Goal: Navigation & Orientation: Find specific page/section

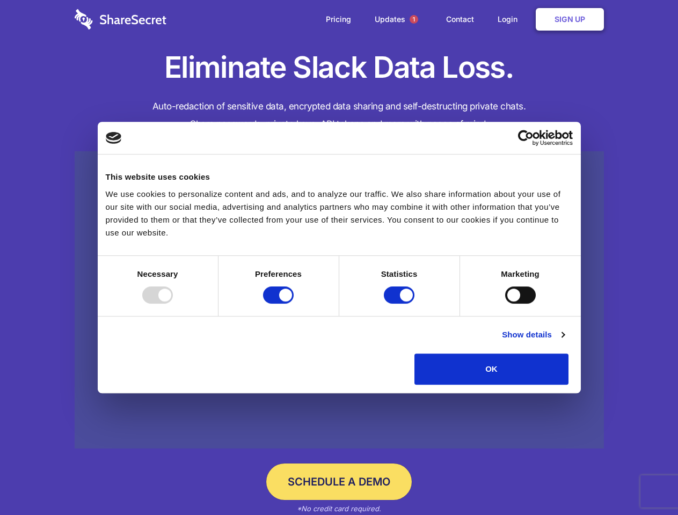
click at [173, 304] on div at bounding box center [157, 294] width 31 height 17
click at [293, 304] on input "Preferences" at bounding box center [278, 294] width 31 height 17
checkbox input "false"
click at [400, 304] on input "Statistics" at bounding box center [399, 294] width 31 height 17
checkbox input "false"
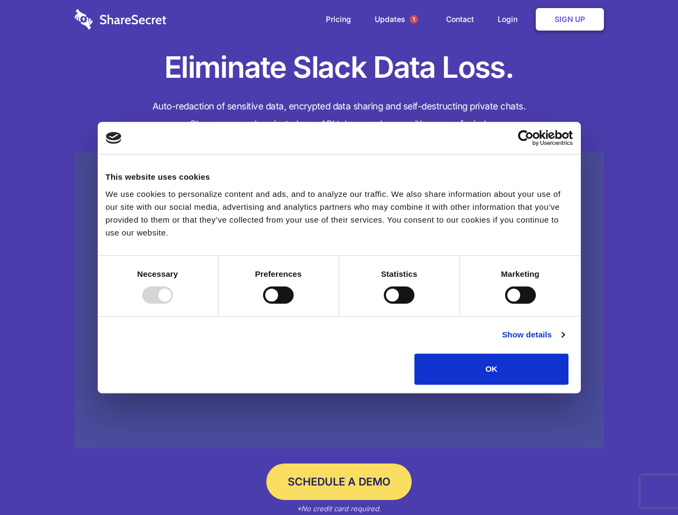
click at [505, 304] on input "Marketing" at bounding box center [520, 294] width 31 height 17
checkbox input "true"
click at [564, 341] on link "Show details" at bounding box center [533, 334] width 62 height 13
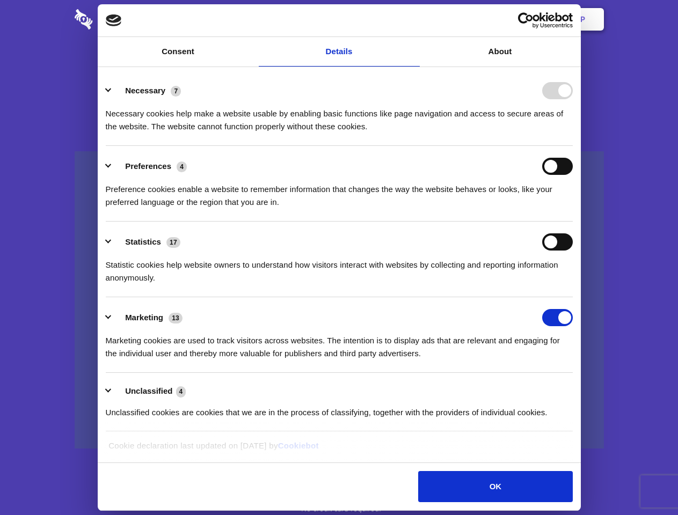
click at [572, 209] on div "Preference cookies enable a website to remember information that changes the wa…" at bounding box center [339, 192] width 467 height 34
click at [413, 19] on span "1" at bounding box center [413, 19] width 9 height 9
